Goal: Information Seeking & Learning: Check status

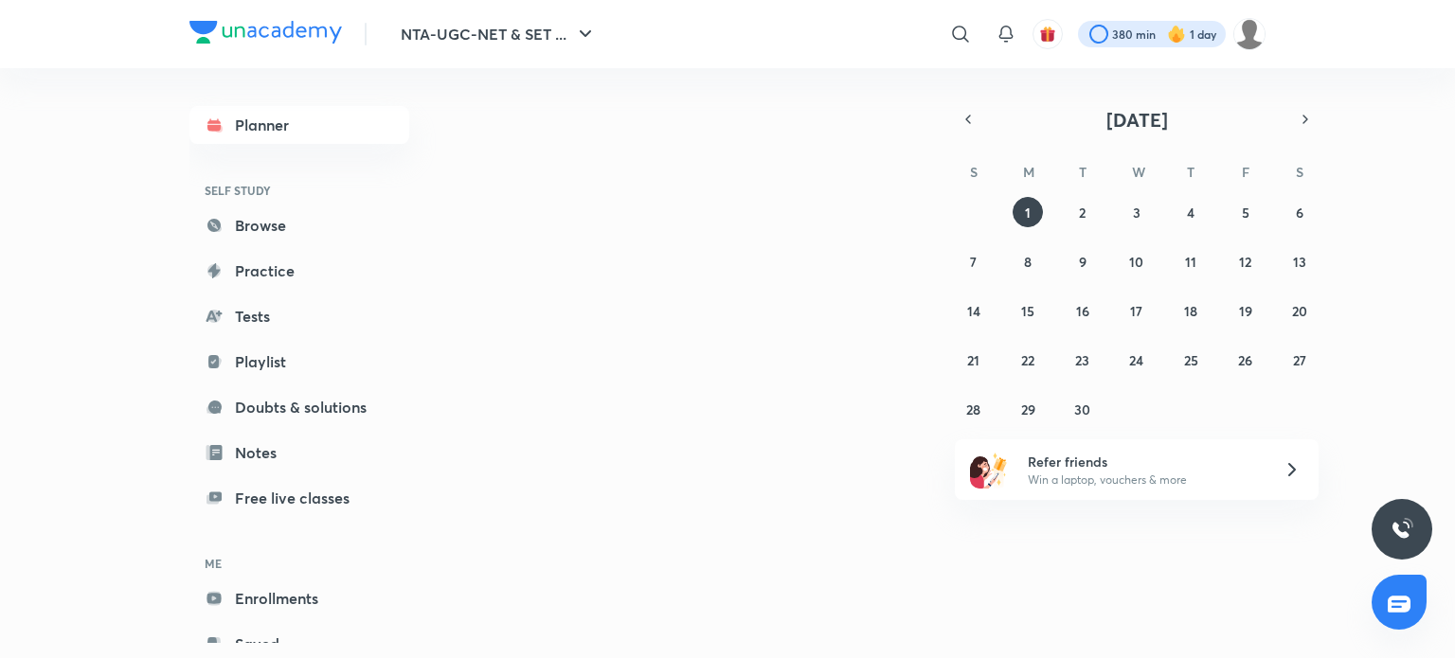
drag, startPoint x: 0, startPoint y: 0, endPoint x: 1119, endPoint y: 44, distance: 1119.6
click at [1119, 44] on div at bounding box center [1152, 34] width 148 height 27
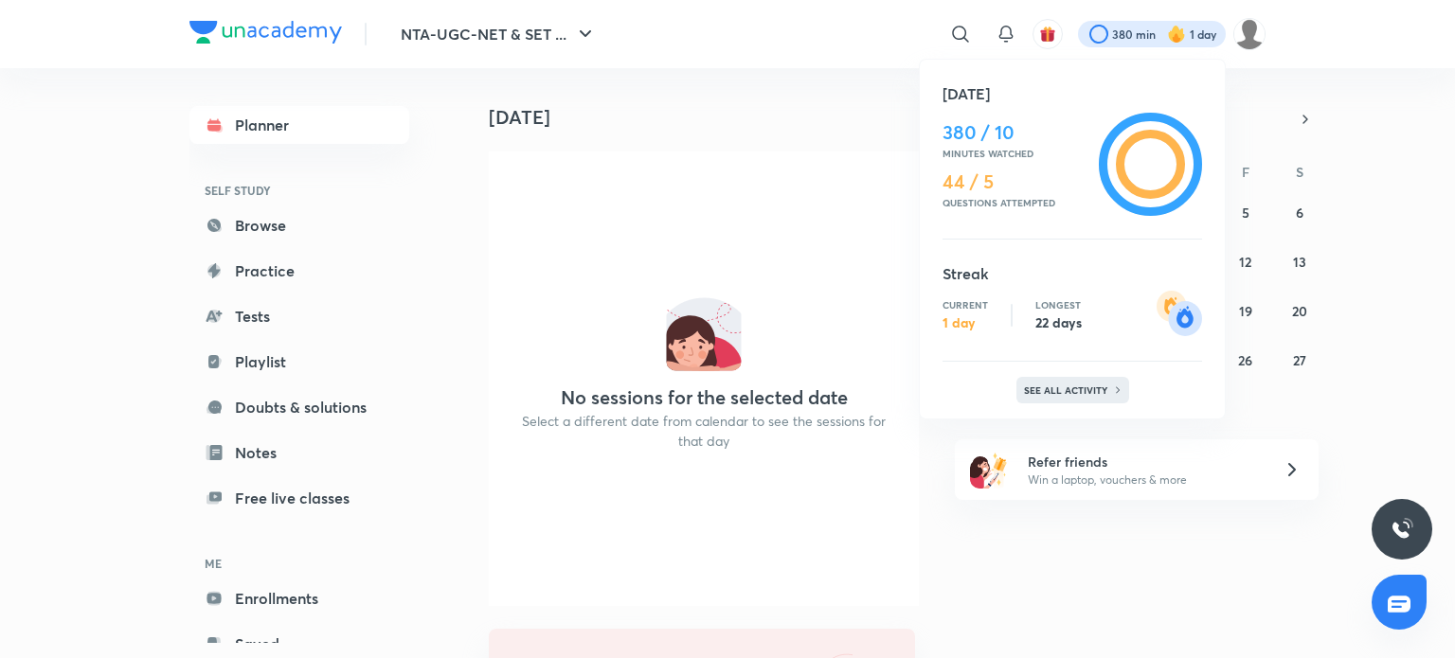
click at [1050, 391] on p "See all activity" at bounding box center [1068, 390] width 88 height 11
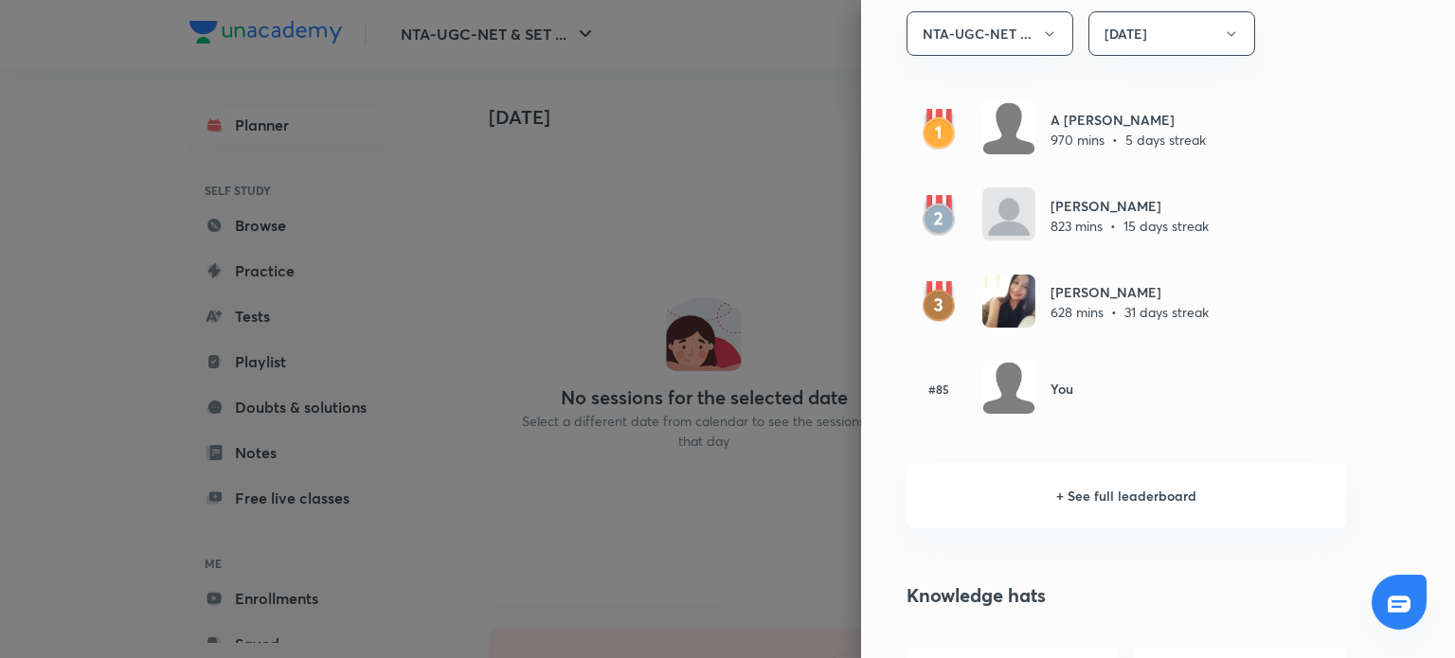
scroll to position [1137, 0]
